Goal: Transaction & Acquisition: Book appointment/travel/reservation

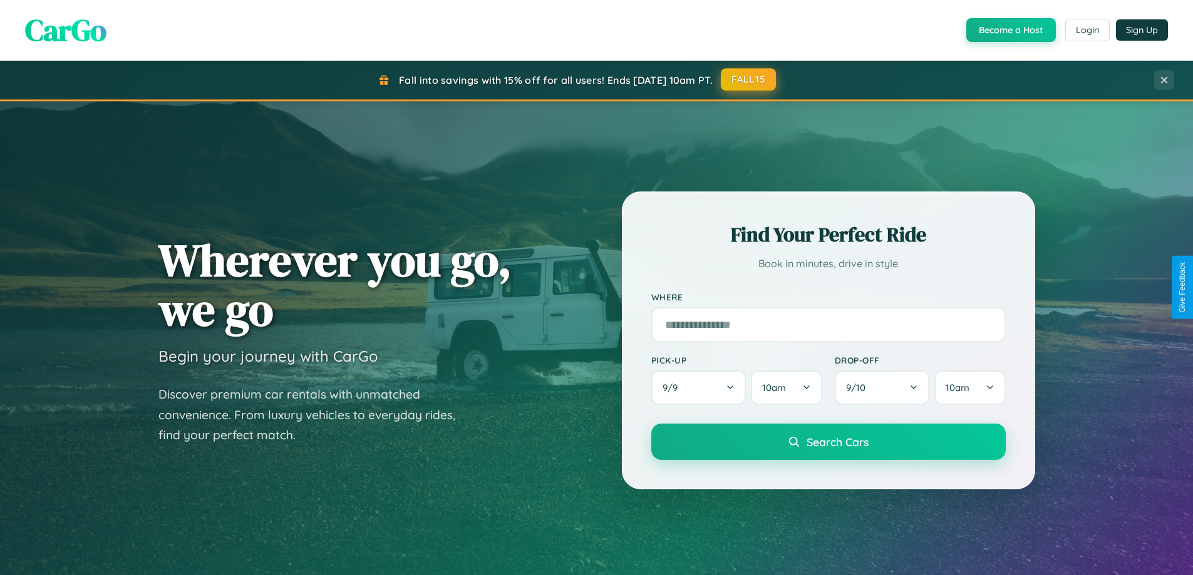
click at [749, 80] on button "FALL15" at bounding box center [748, 79] width 55 height 23
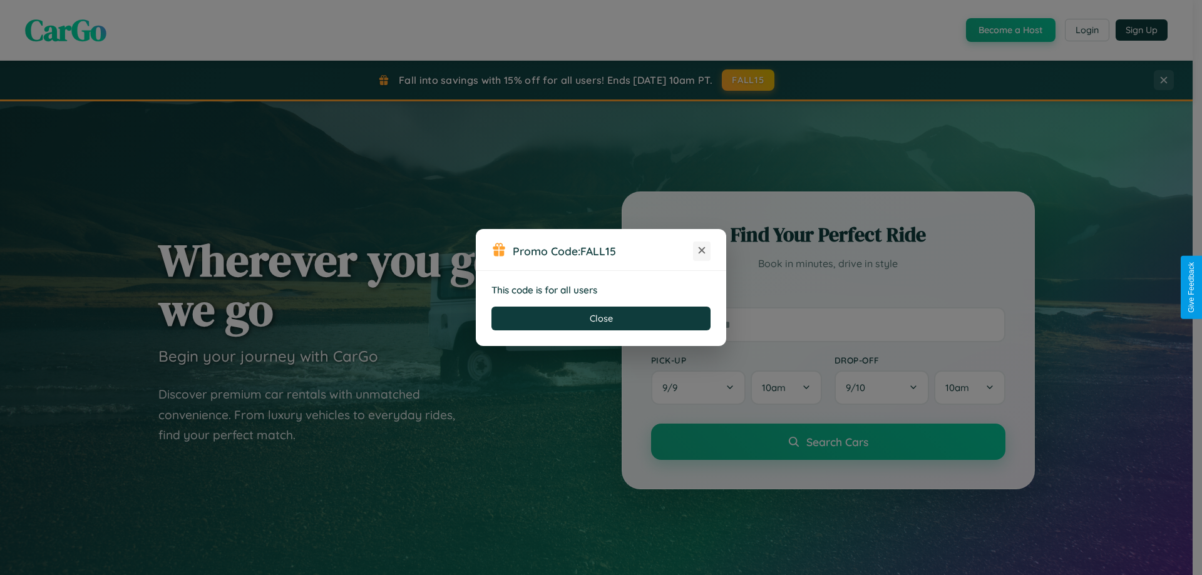
click at [702, 251] on icon at bounding box center [702, 250] width 13 height 13
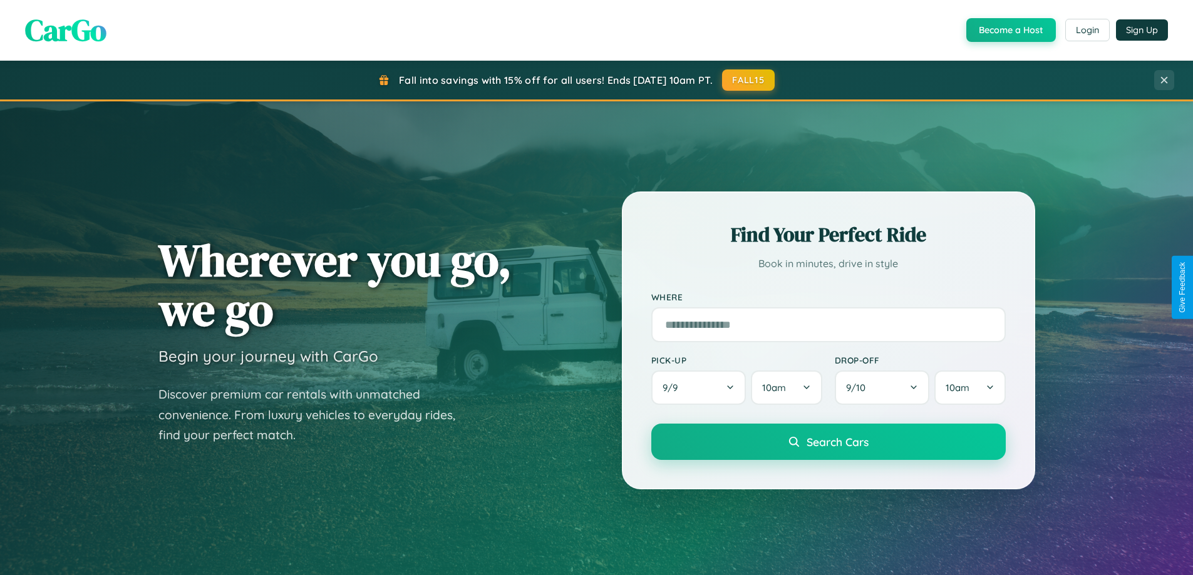
scroll to position [540, 0]
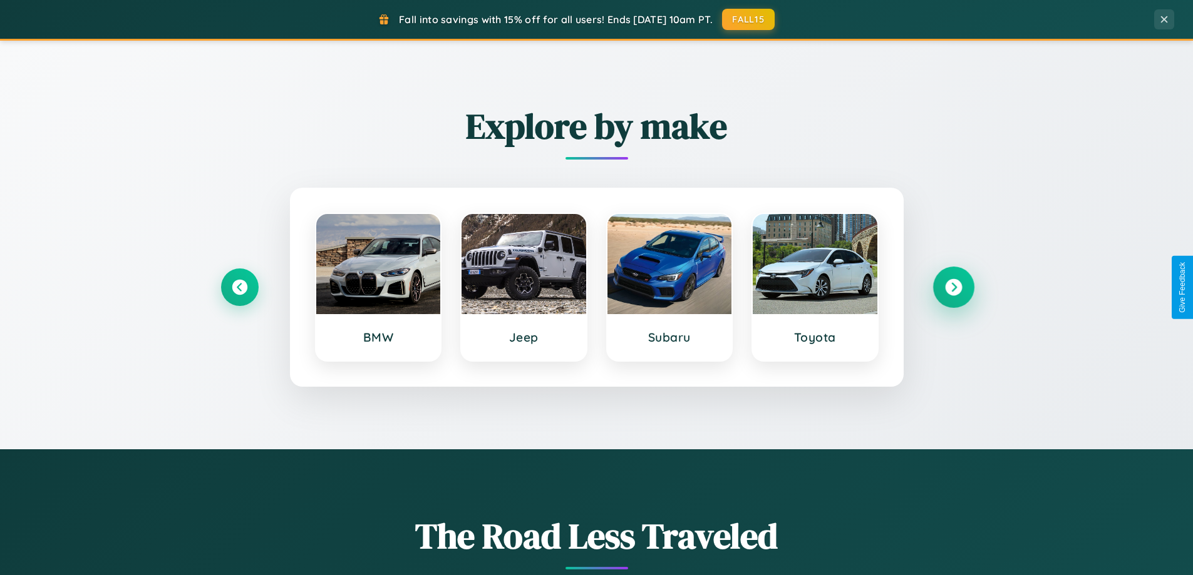
click at [953, 287] on icon at bounding box center [953, 287] width 17 height 17
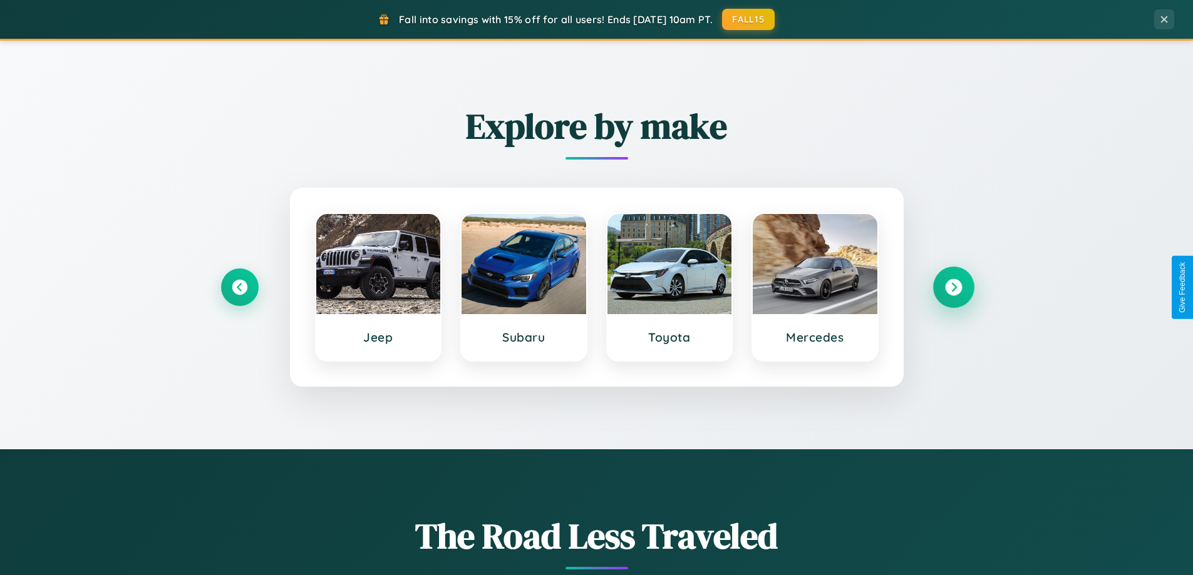
click at [953, 287] on icon at bounding box center [953, 287] width 17 height 17
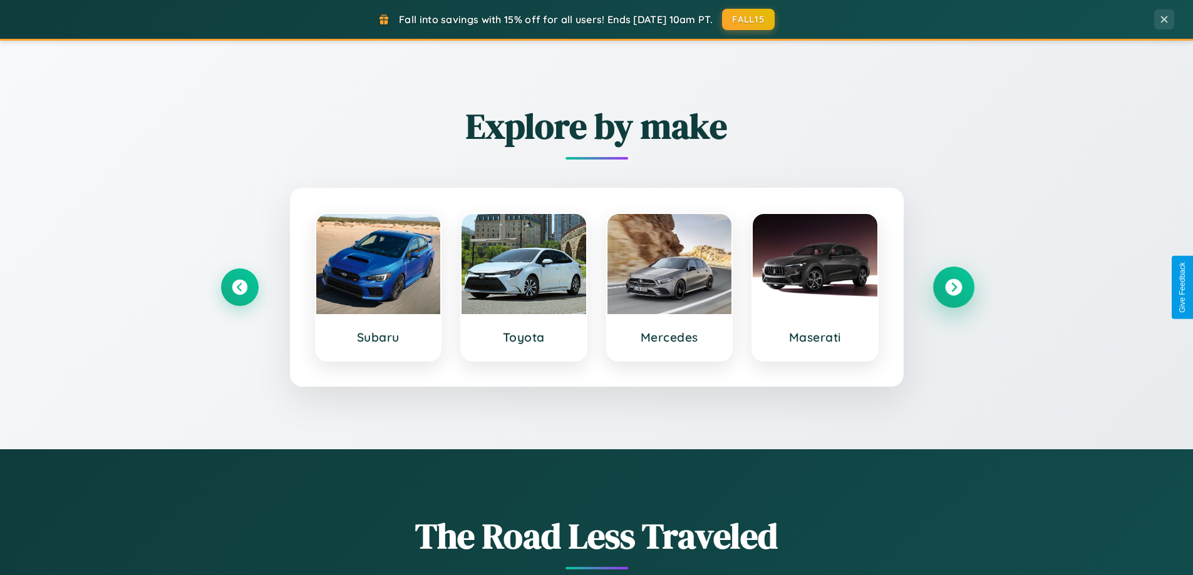
click at [953, 287] on icon at bounding box center [953, 287] width 17 height 17
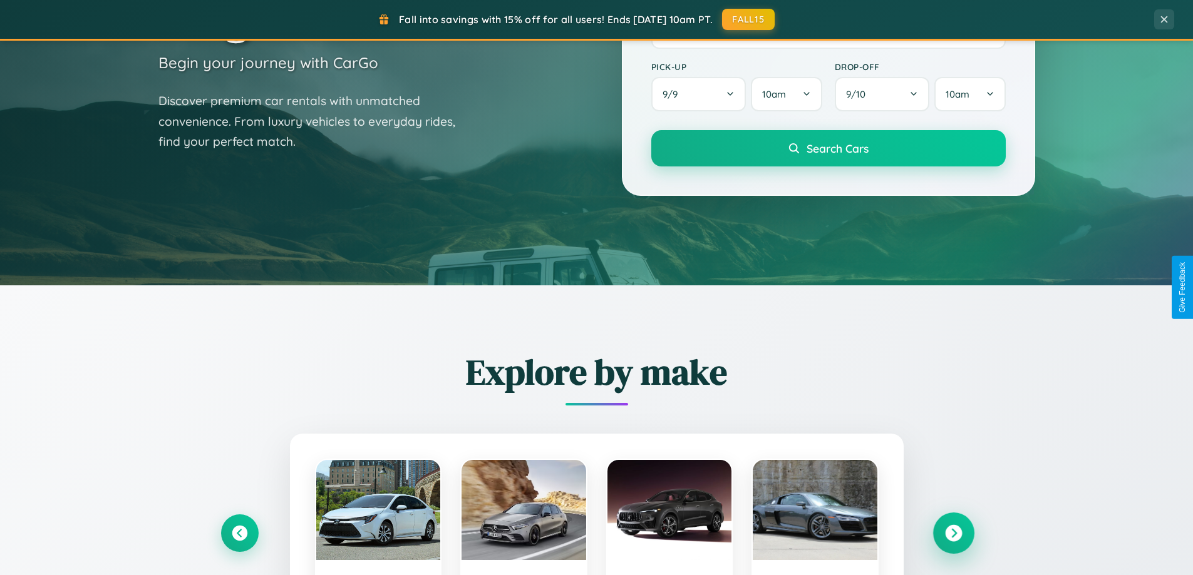
scroll to position [37, 0]
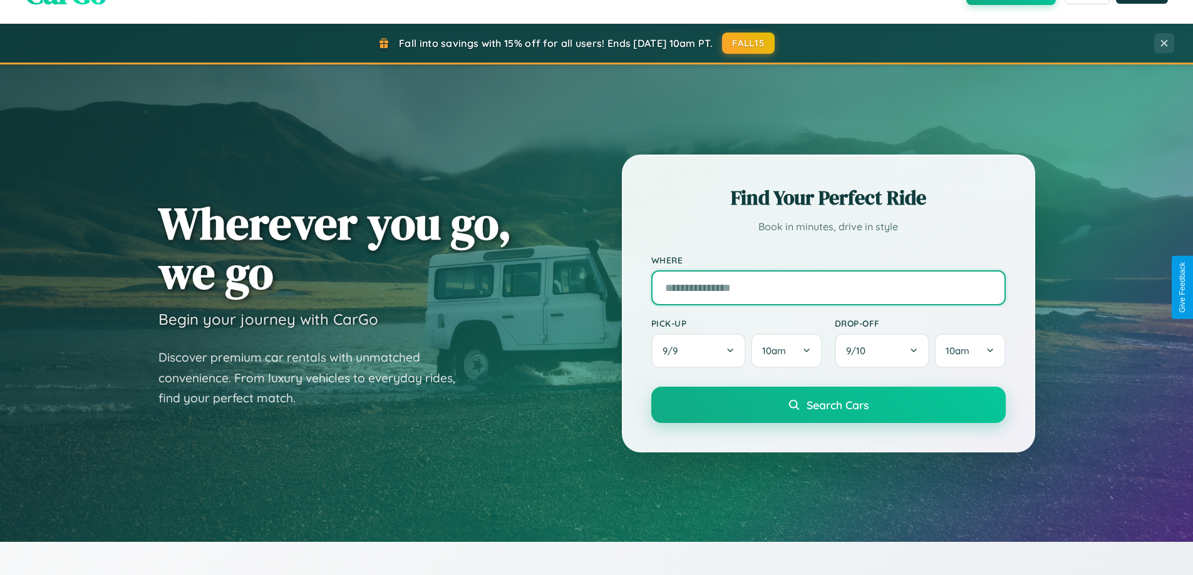
click at [828, 287] on input "text" at bounding box center [828, 288] width 354 height 35
type input "******"
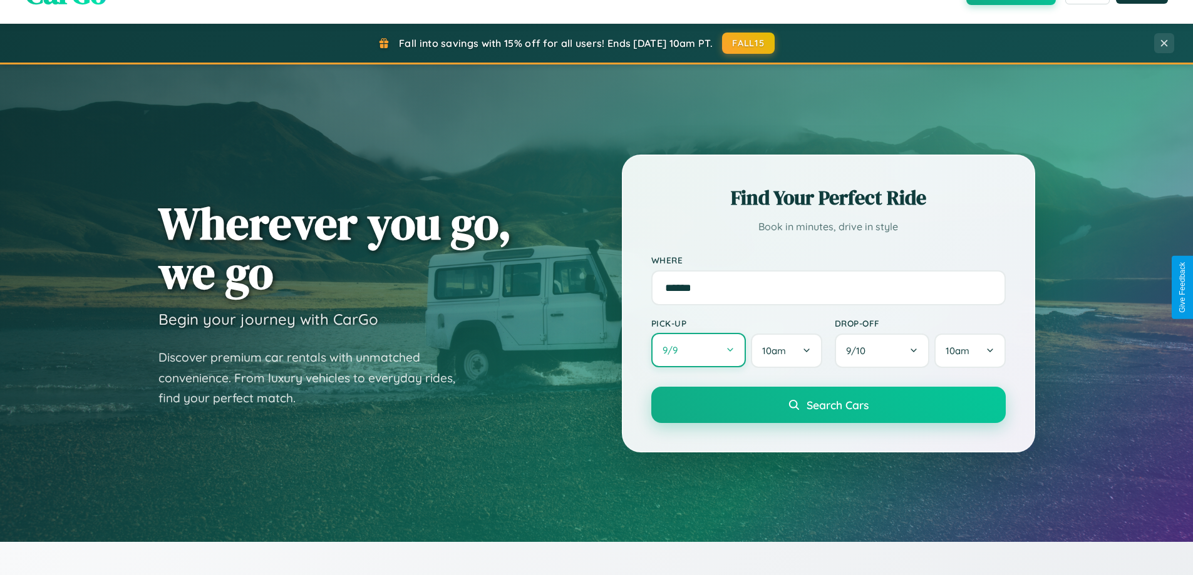
click at [698, 351] on button "9 / 9" at bounding box center [698, 350] width 95 height 34
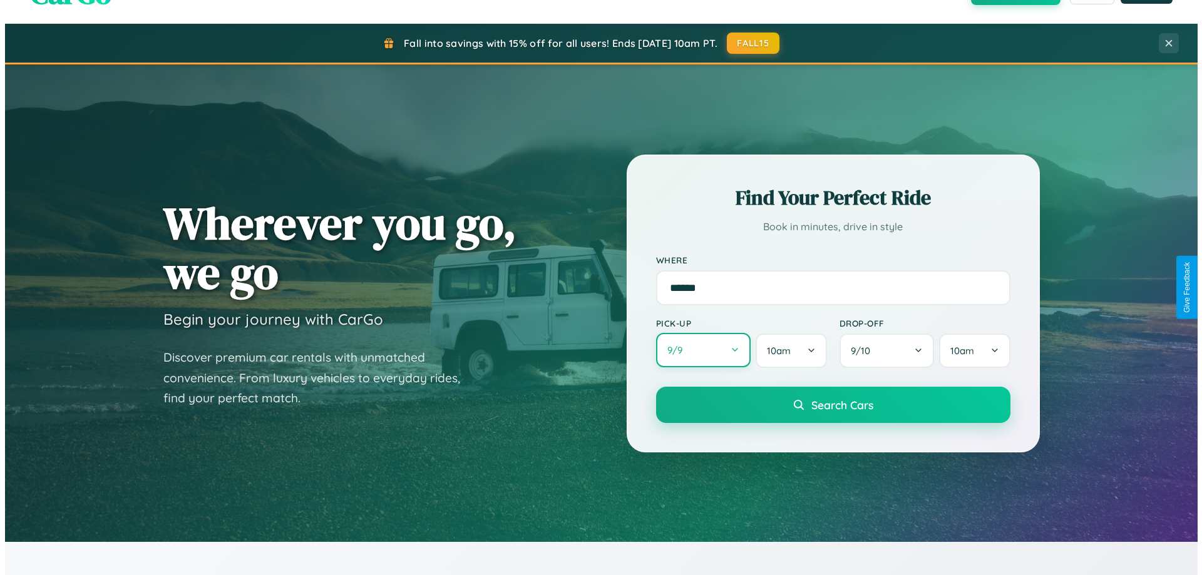
select select "*"
select select "****"
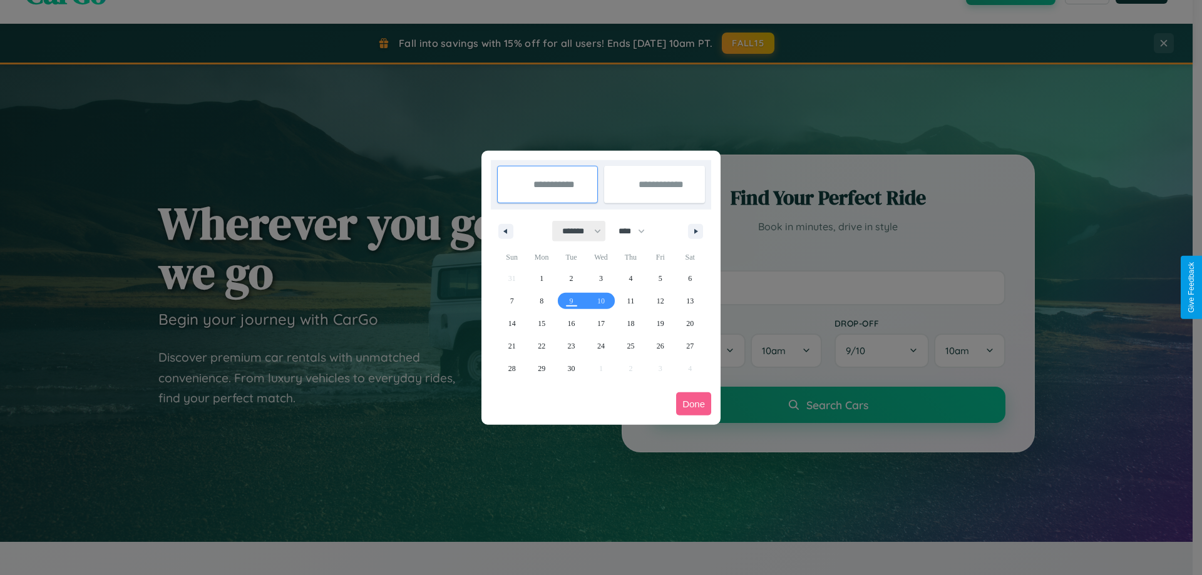
drag, startPoint x: 576, startPoint y: 231, endPoint x: 601, endPoint y: 251, distance: 32.1
click at [576, 231] on select "******* ******** ***** ***** *** **** **** ****** ********* ******* ******** **…" at bounding box center [579, 231] width 53 height 21
select select "**"
click at [542, 323] on span "15" at bounding box center [542, 323] width 8 height 23
type input "**********"
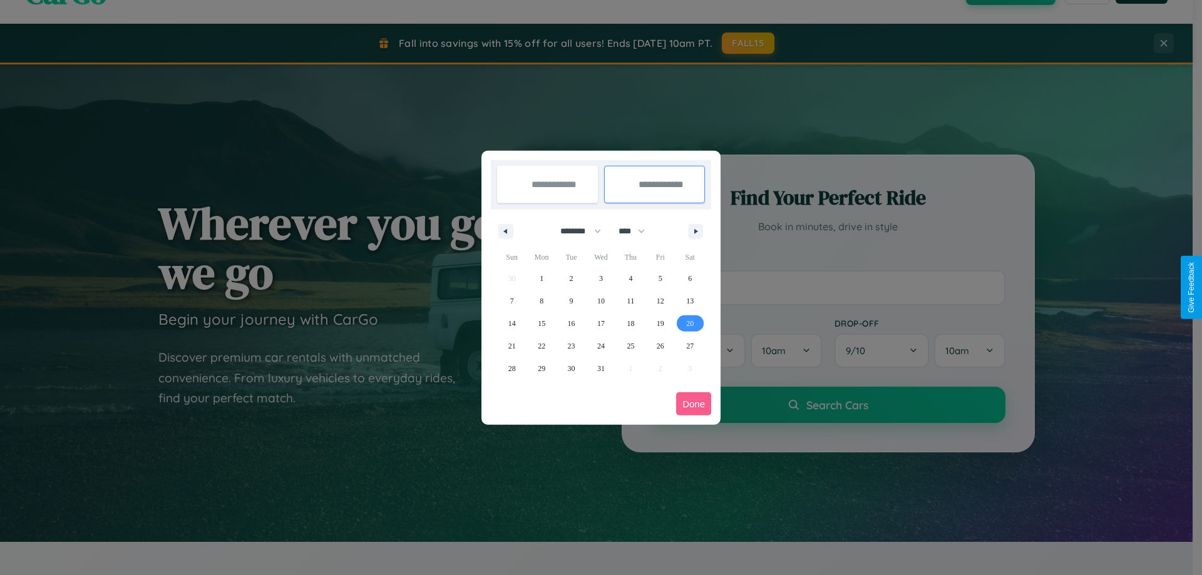
click at [690, 323] on span "20" at bounding box center [690, 323] width 8 height 23
type input "**********"
click at [694, 404] on button "Done" at bounding box center [693, 404] width 35 height 23
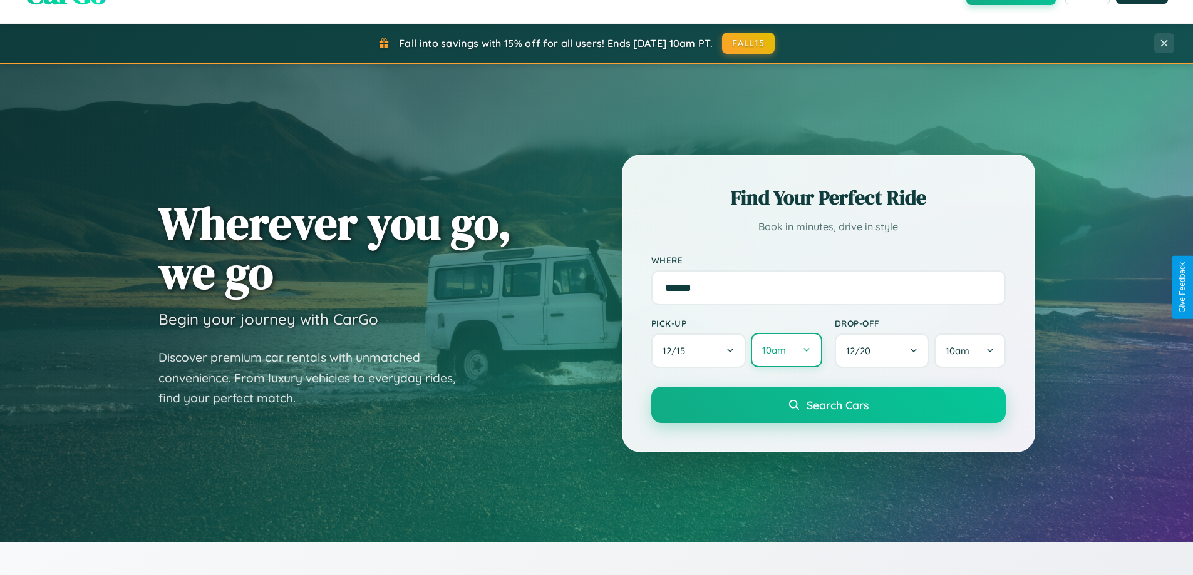
click at [786, 351] on button "10am" at bounding box center [786, 350] width 71 height 34
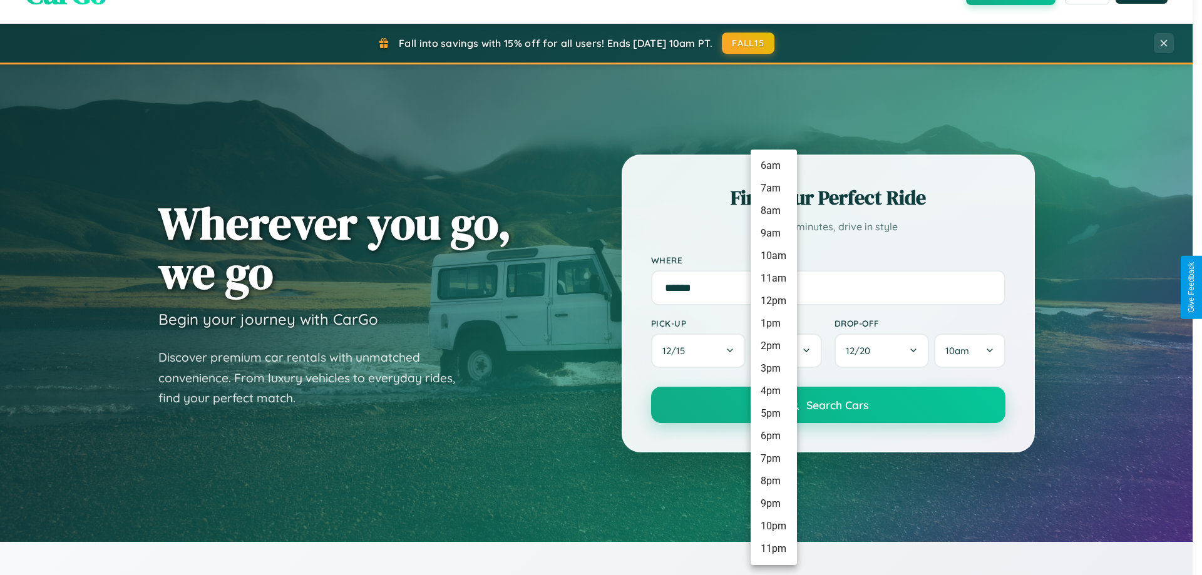
click at [773, 166] on li "6am" at bounding box center [774, 166] width 46 height 23
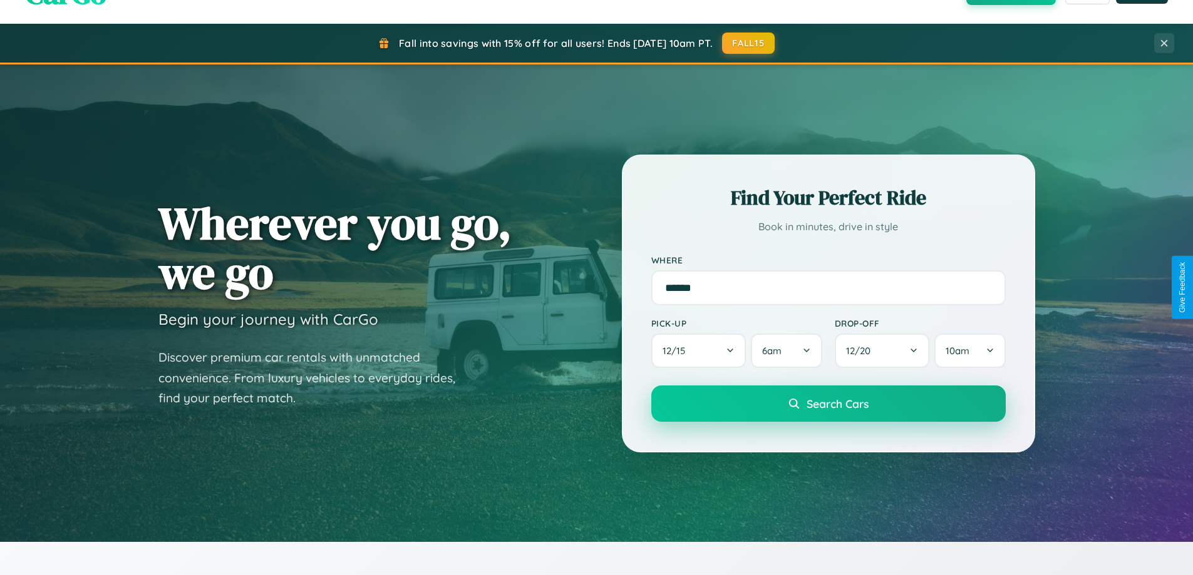
click at [828, 405] on span "Search Cars" at bounding box center [838, 404] width 62 height 14
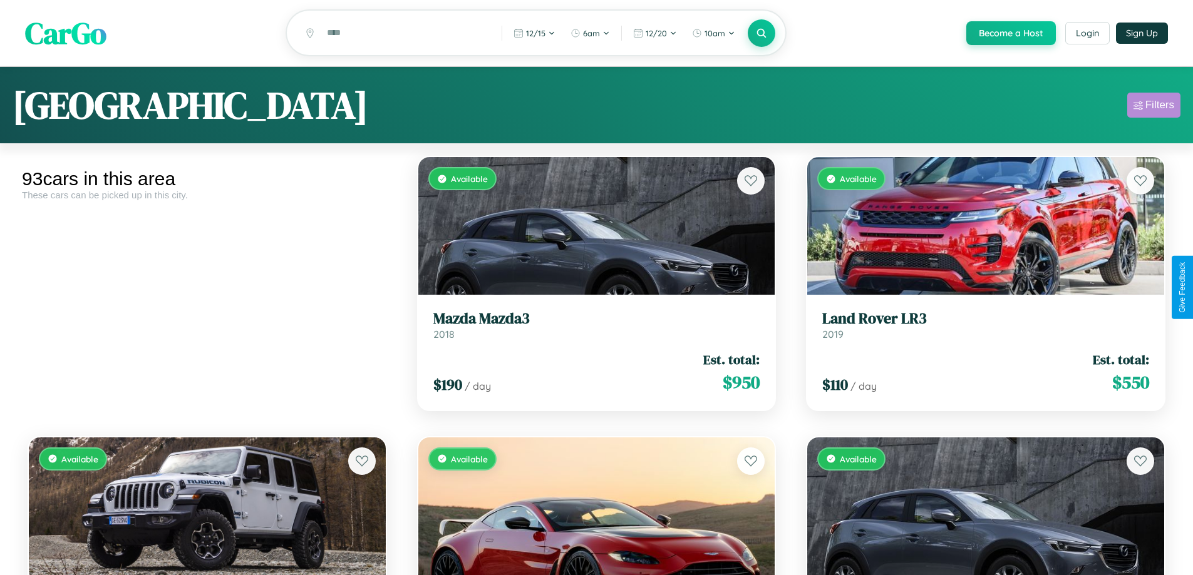
click at [1153, 107] on div "Filters" at bounding box center [1159, 105] width 29 height 13
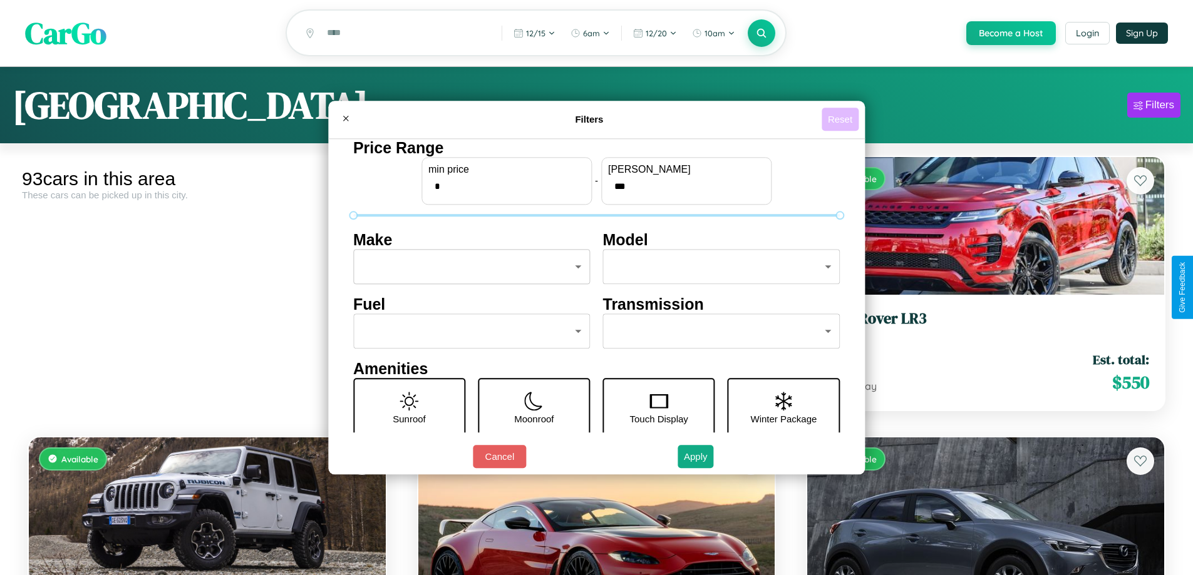
click at [842, 119] on button "Reset" at bounding box center [840, 119] width 37 height 23
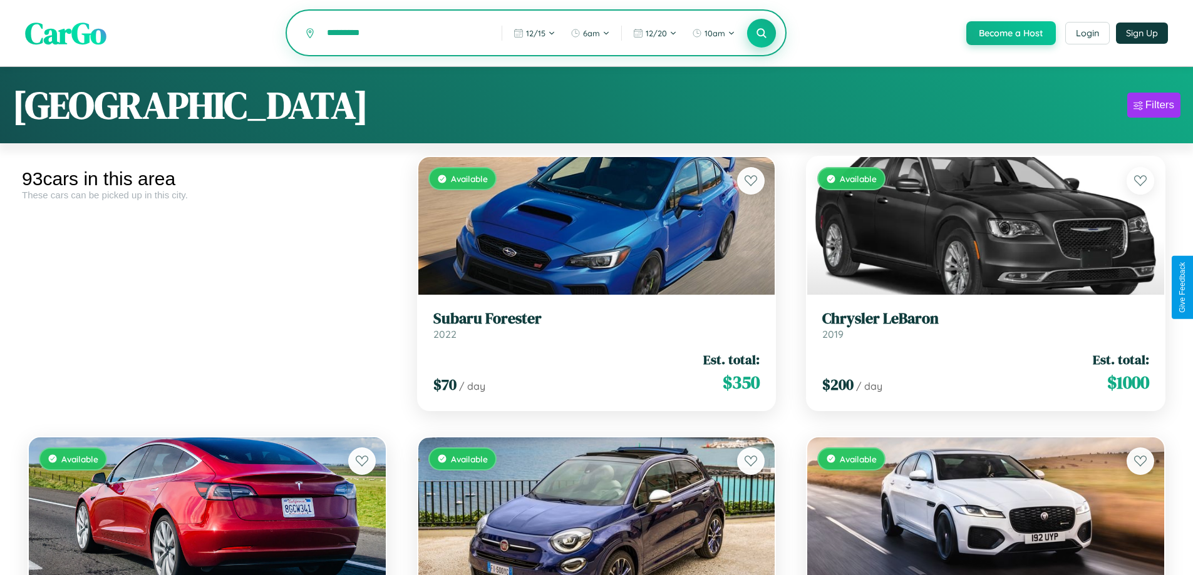
type input "*********"
click at [761, 34] on icon at bounding box center [762, 33] width 12 height 12
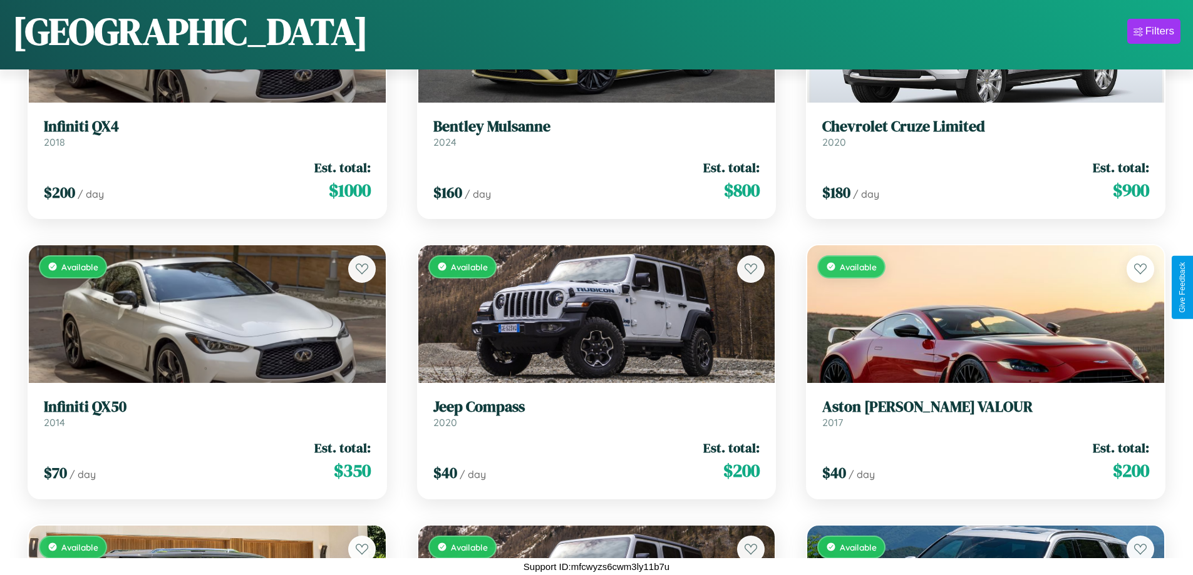
scroll to position [4663, 0]
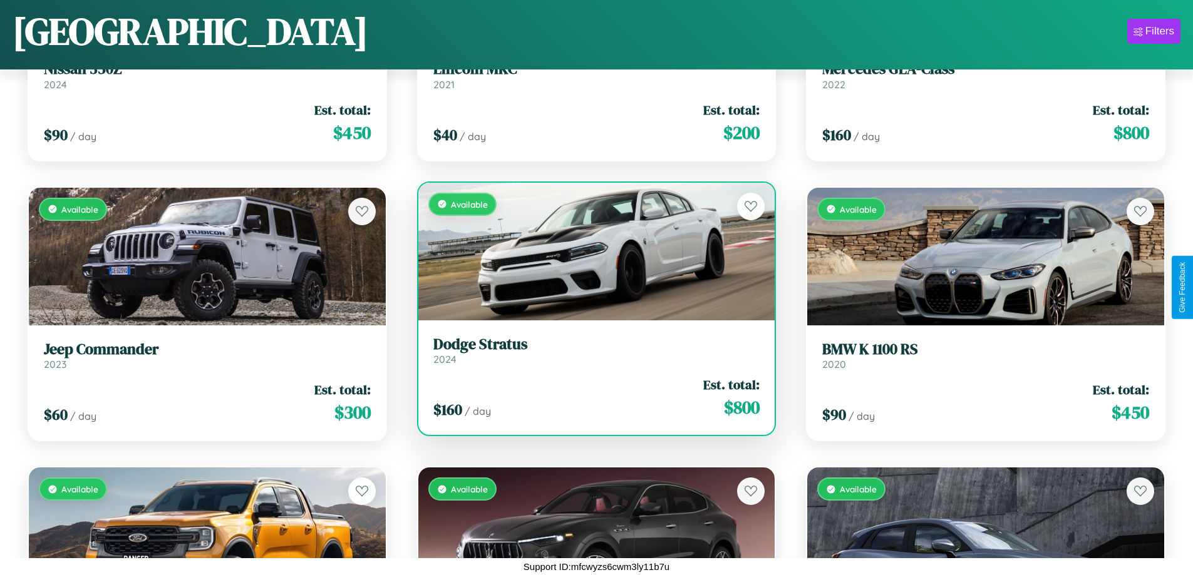
click at [591, 351] on h3 "Dodge Stratus" at bounding box center [596, 345] width 327 height 18
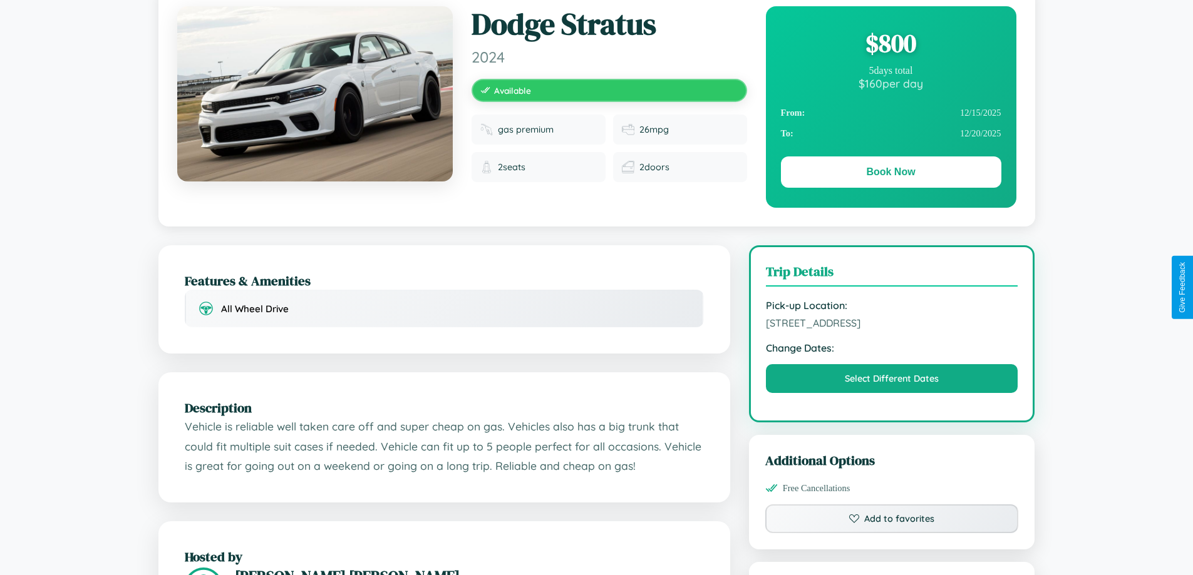
scroll to position [129, 0]
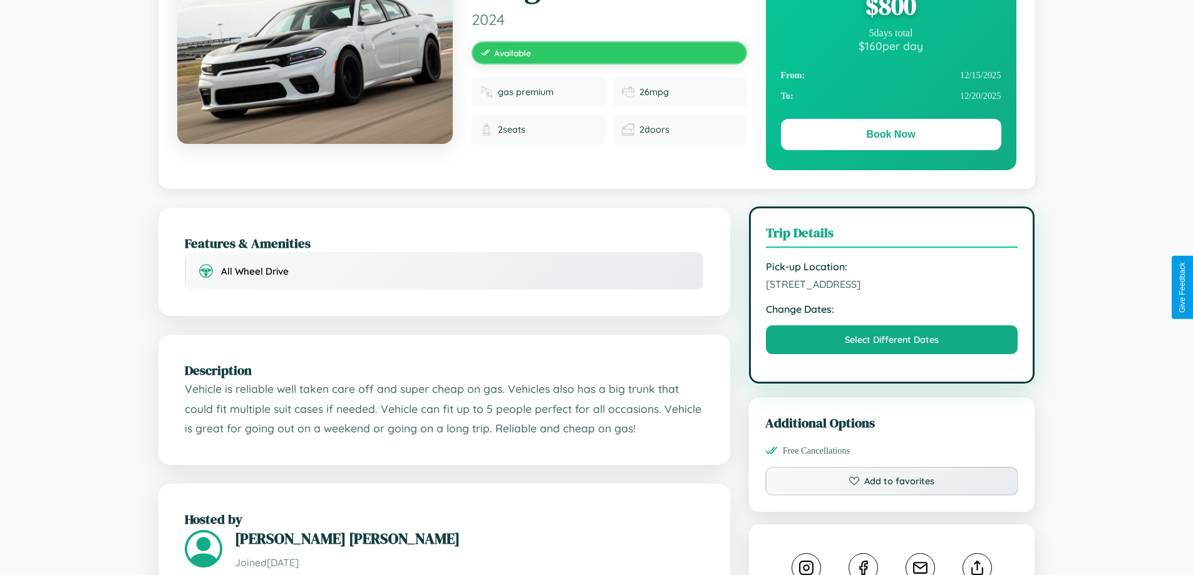
click at [892, 287] on span "[STREET_ADDRESS]" at bounding box center [892, 284] width 252 height 13
click at [892, 286] on span "5090 Church Street Bangalore Karnataka 54911 India" at bounding box center [892, 284] width 252 height 13
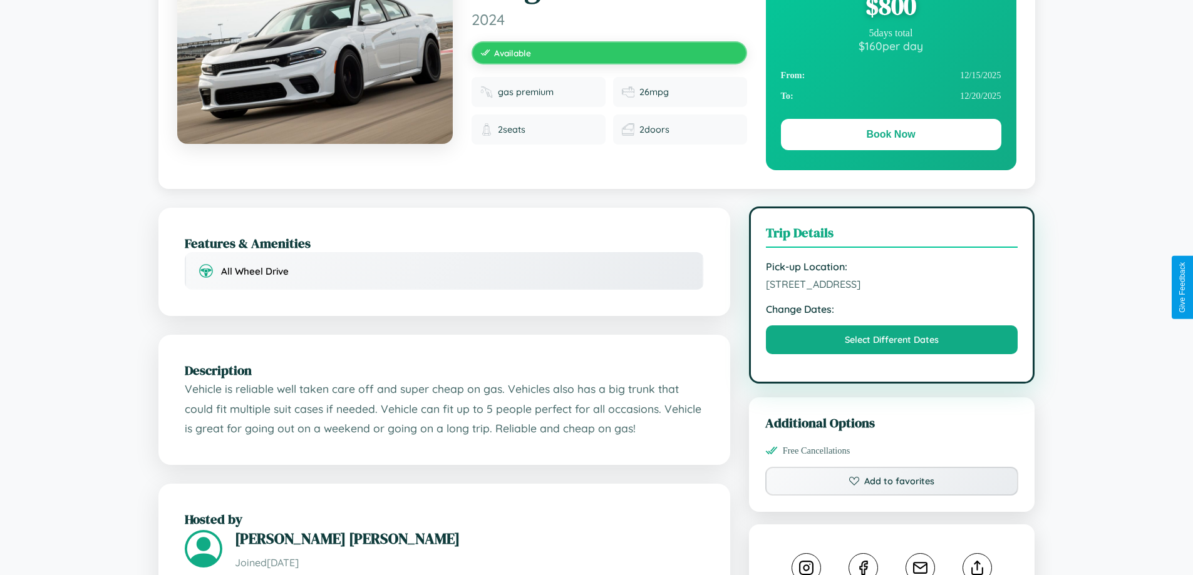
click at [892, 286] on span "5090 Church Street Bangalore Karnataka 54911 India" at bounding box center [892, 284] width 252 height 13
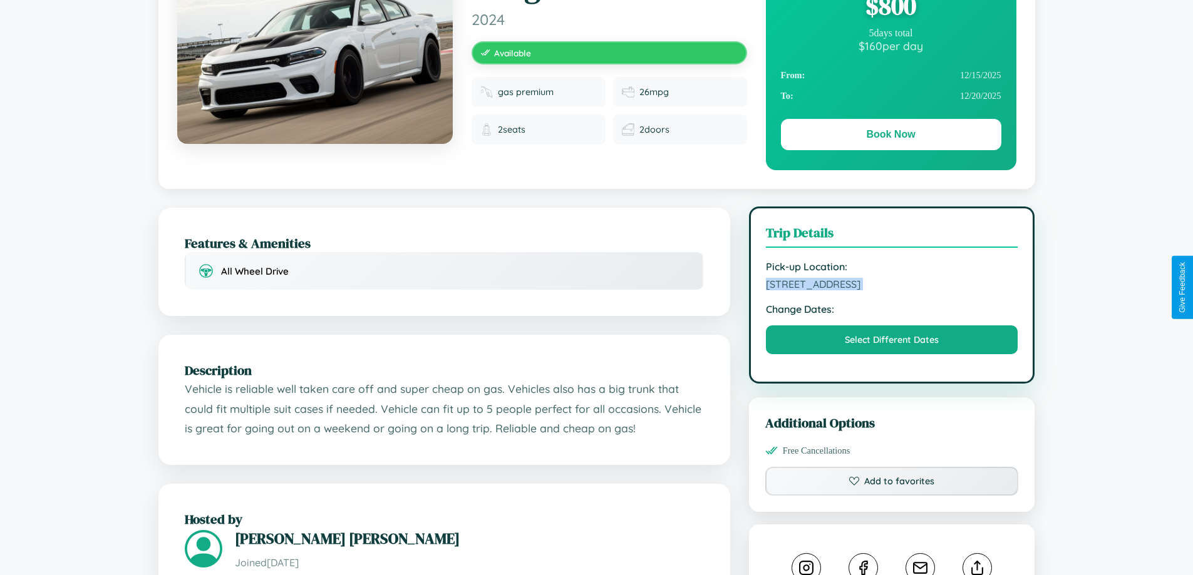
click at [892, 286] on span "5090 Church Street Bangalore Karnataka 54911 India" at bounding box center [892, 284] width 252 height 13
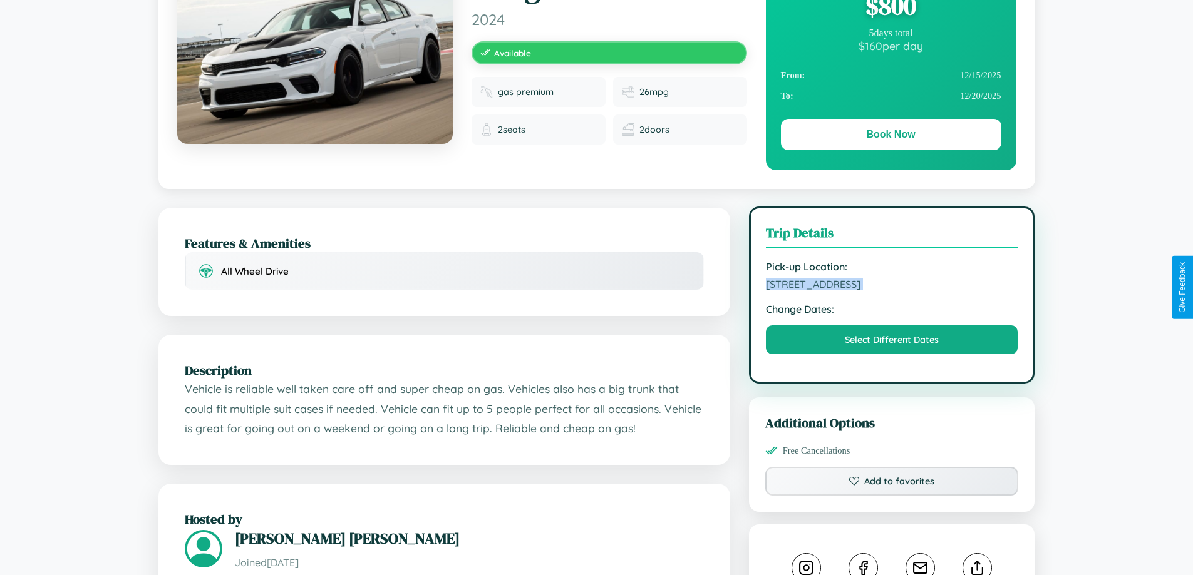
click at [892, 286] on span "5090 Church Street Bangalore Karnataka 54911 India" at bounding box center [892, 284] width 252 height 13
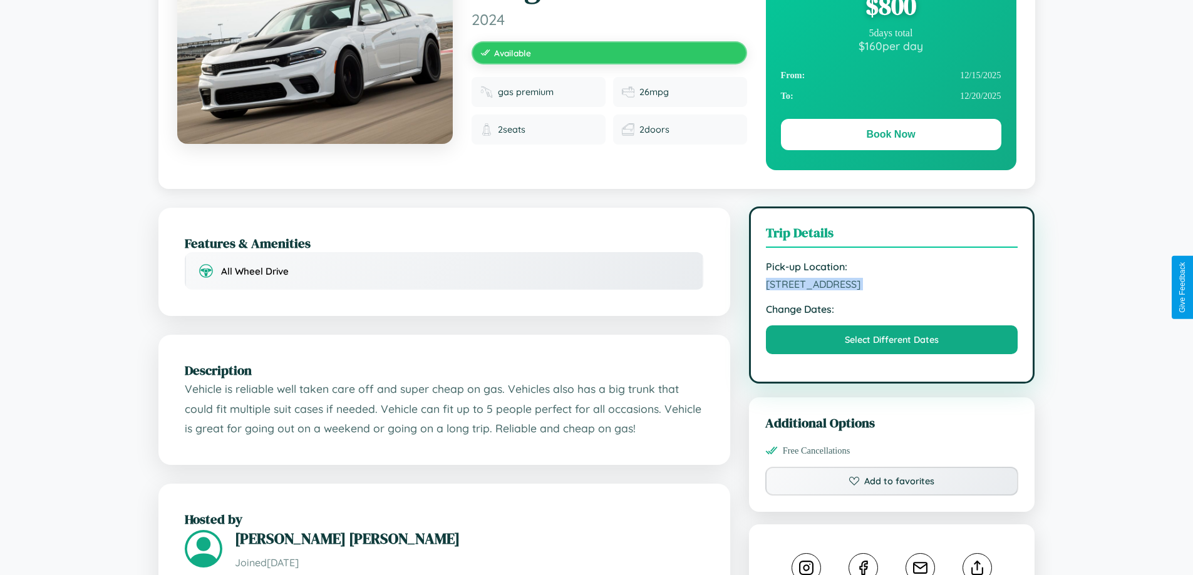
click at [892, 286] on span "5090 Church Street Bangalore Karnataka 54911 India" at bounding box center [892, 284] width 252 height 13
